Goal: Consume media (video, audio)

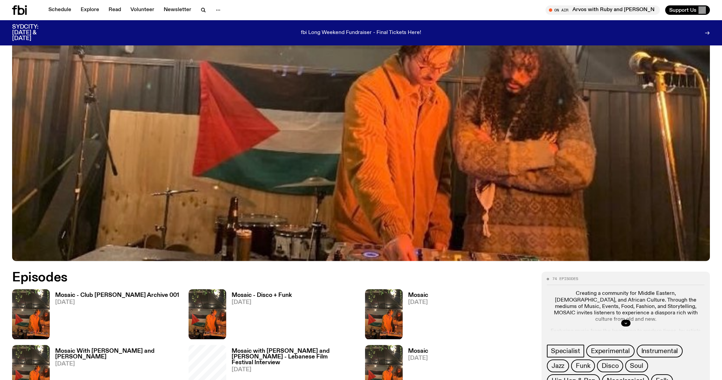
scroll to position [402, 0]
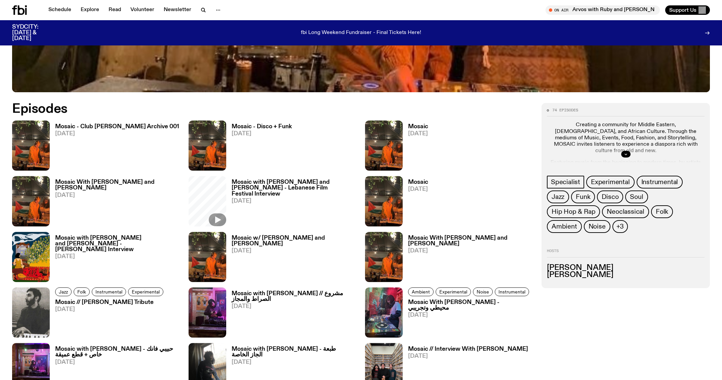
click at [134, 128] on h3 "Mosaic - Club [PERSON_NAME] Archive 001" at bounding box center [117, 127] width 124 height 6
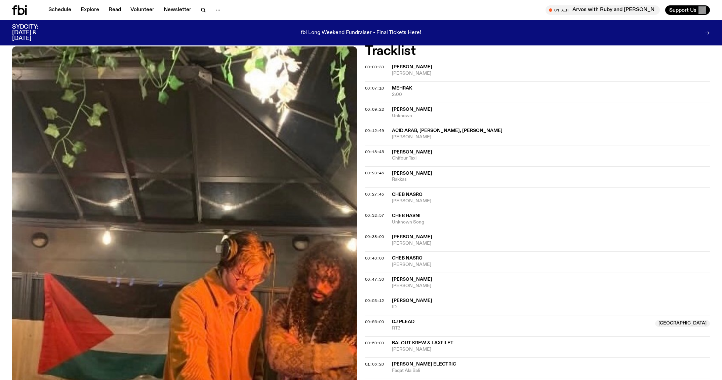
scroll to position [218, 0]
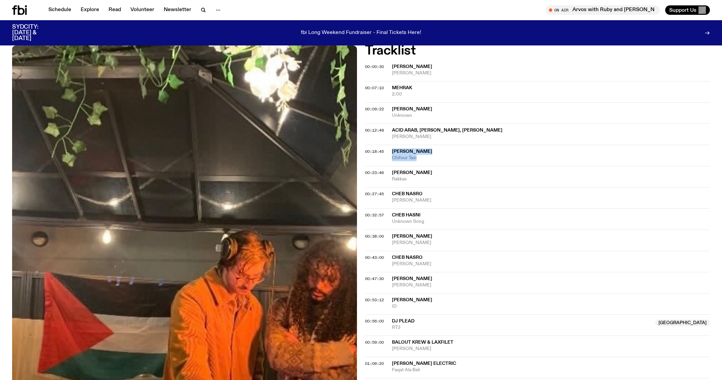
drag, startPoint x: 430, startPoint y: 158, endPoint x: 388, endPoint y: 150, distance: 42.2
click at [388, 150] on div "00:18:45 Cheb Zahouani Chifour Taxi" at bounding box center [537, 155] width 345 height 21
copy div "Cheb Zahouani Chifour Taxi"
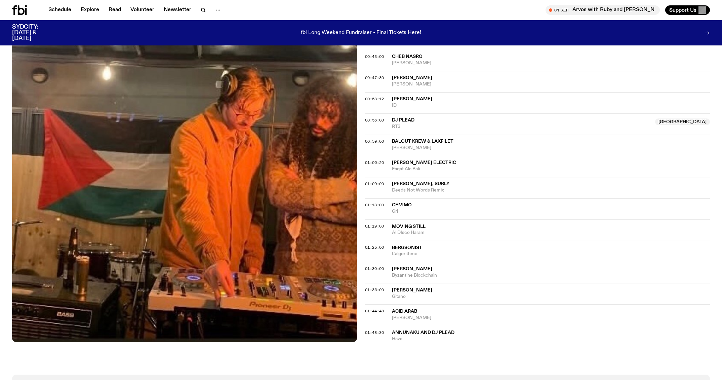
scroll to position [426, 0]
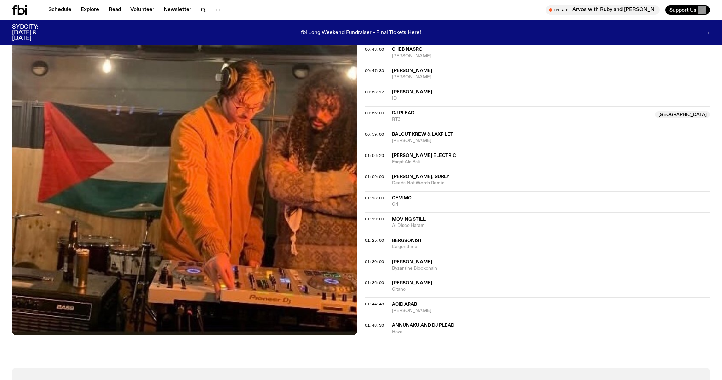
drag, startPoint x: 432, startPoint y: 308, endPoint x: 387, endPoint y: 298, distance: 45.5
click at [387, 298] on div "01:44:48 Acid Arab Sahra Min Tahab" at bounding box center [537, 307] width 345 height 21
copy div "01:44:48 Acid Arab Sahra Min Tahab"
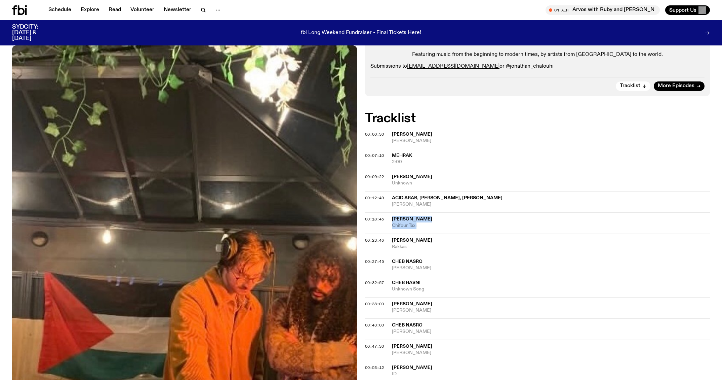
scroll to position [144, 0]
